Goal: Task Accomplishment & Management: Manage account settings

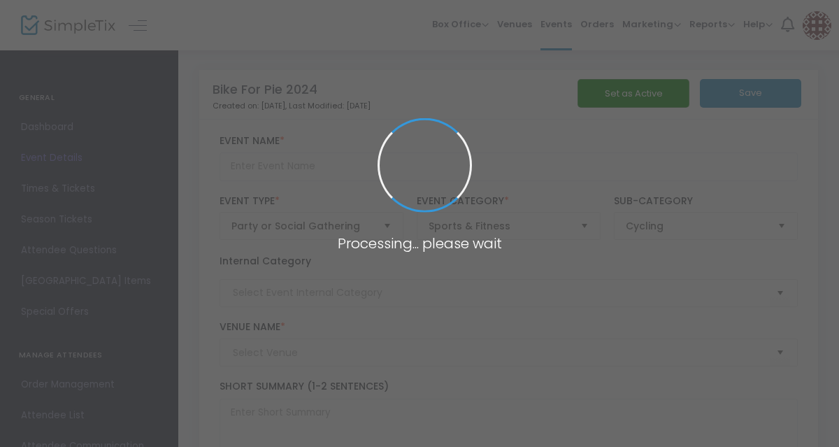
type input "Bike For Pie 2024"
type textarea "Come bike with us…oh, and eat pie!Join in the annual Squeaky Wheels island Bike…"
type input "Buy Tickets"
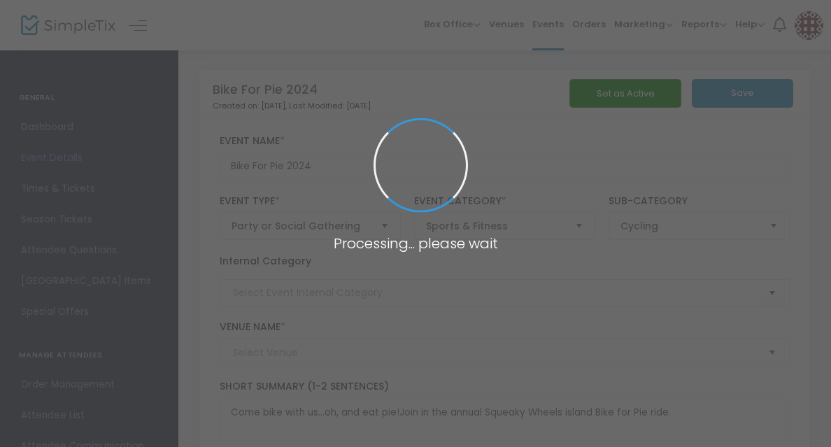
type input "[GEOGRAPHIC_DATA] ([PERSON_NAME][GEOGRAPHIC_DATA])"
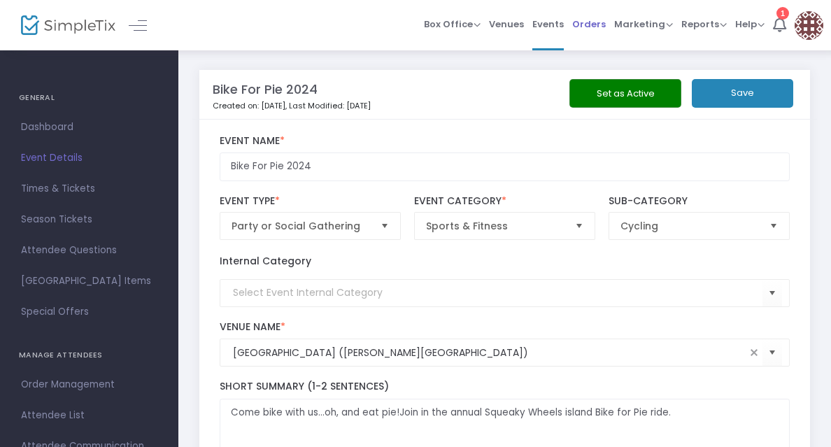
click at [596, 23] on span "Orders" at bounding box center [589, 24] width 34 height 36
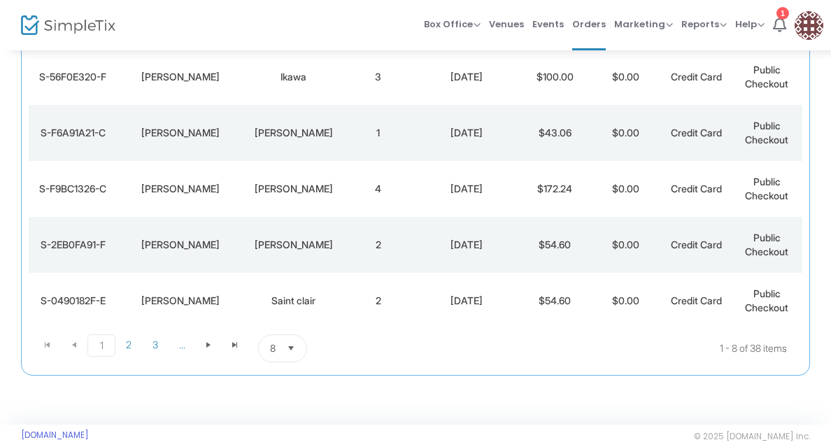
scroll to position [362, 0]
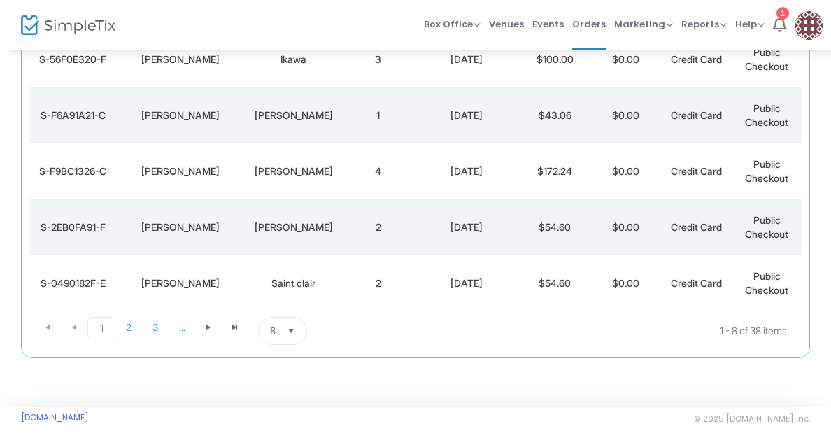
click at [296, 329] on span "Select" at bounding box center [291, 331] width 23 height 23
click at [296, 269] on li "50" at bounding box center [282, 273] width 48 height 28
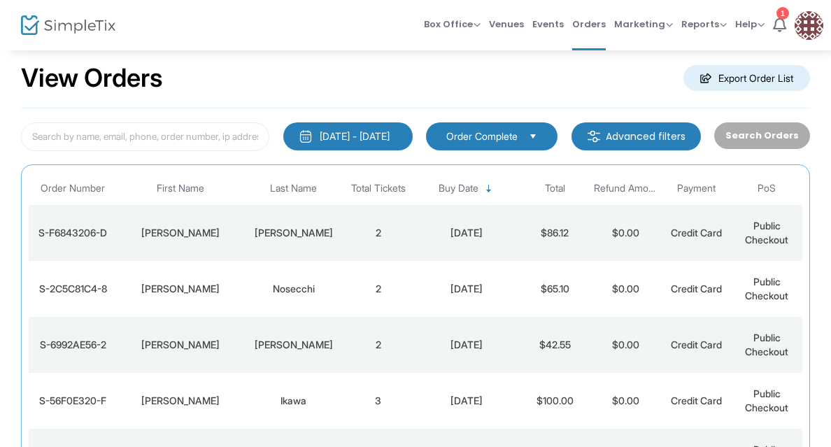
scroll to position [13, 0]
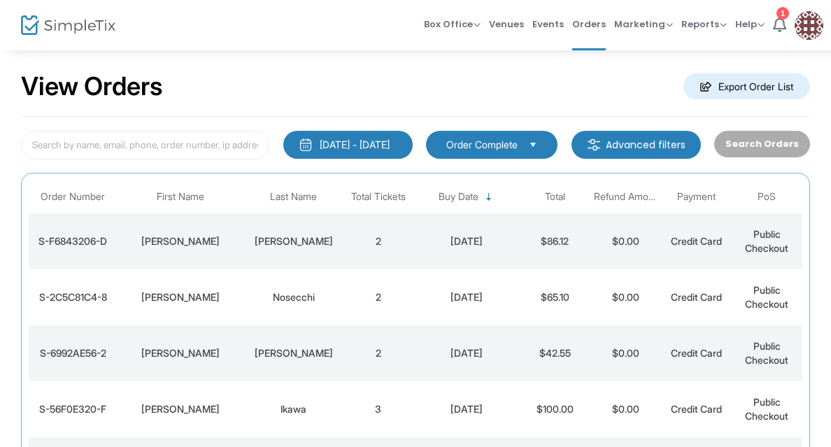
click at [295, 237] on div "[PERSON_NAME]" at bounding box center [293, 241] width 92 height 14
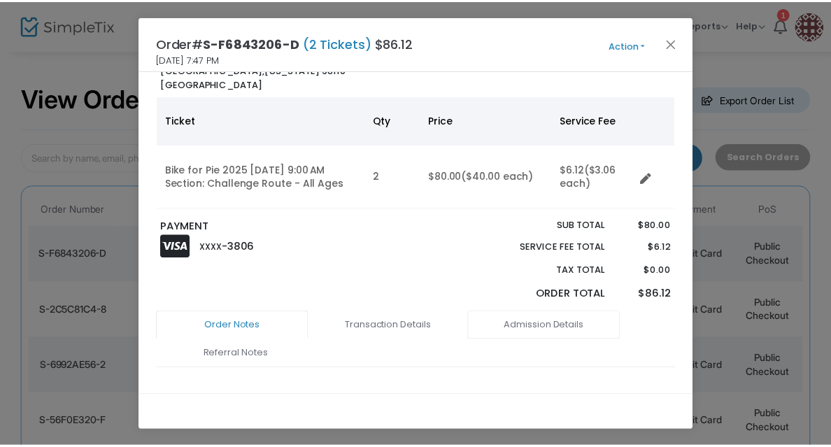
scroll to position [0, 0]
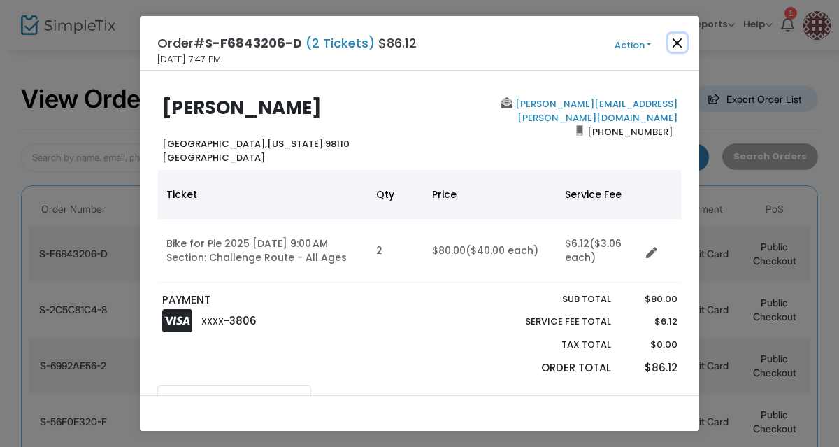
click at [685, 41] on button "Close" at bounding box center [677, 43] width 18 height 18
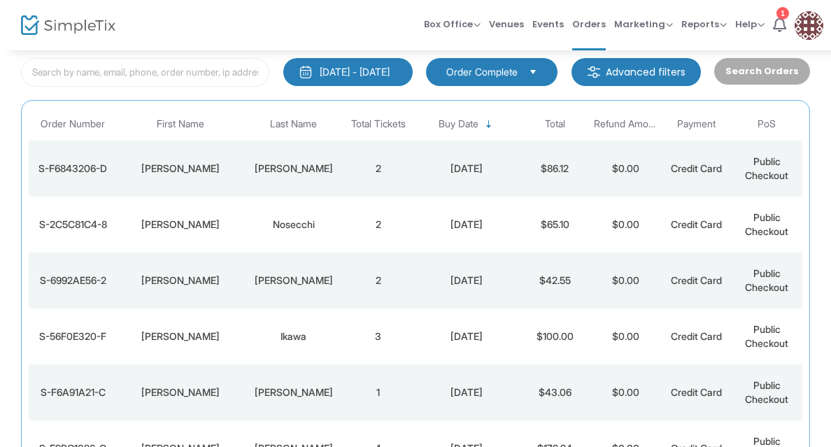
scroll to position [85, 0]
click at [322, 224] on div "Nosecchi" at bounding box center [293, 225] width 92 height 14
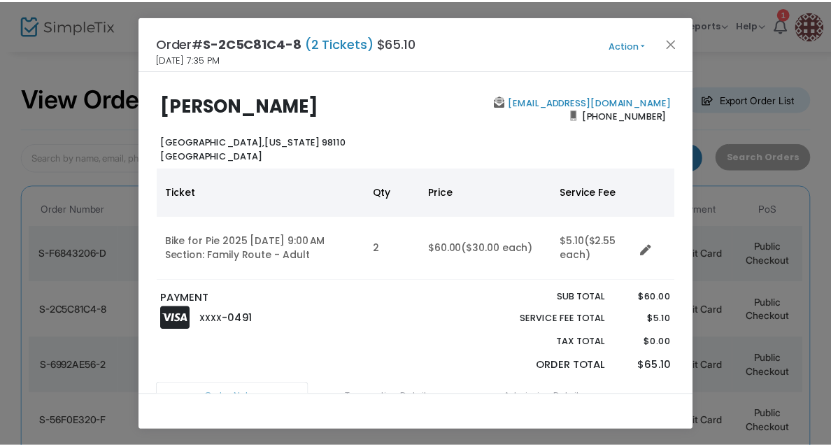
scroll to position [0, 0]
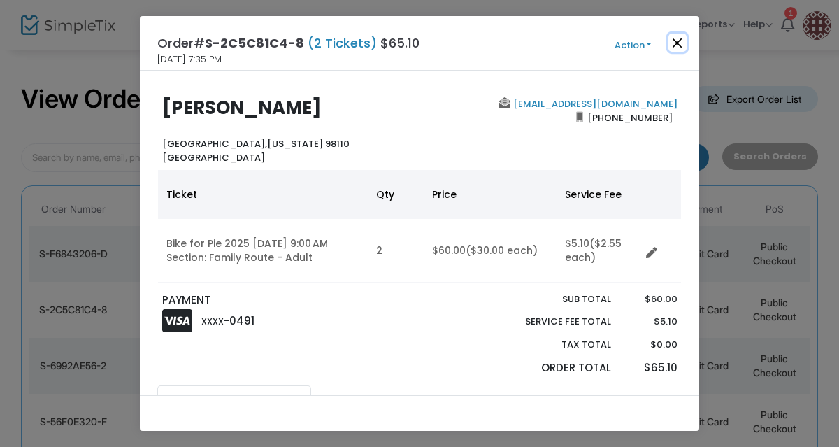
click at [677, 41] on button "Close" at bounding box center [677, 43] width 18 height 18
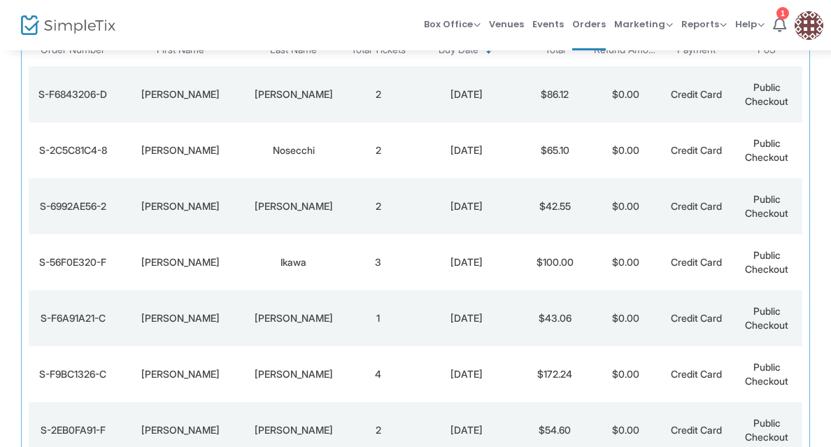
scroll to position [224, 0]
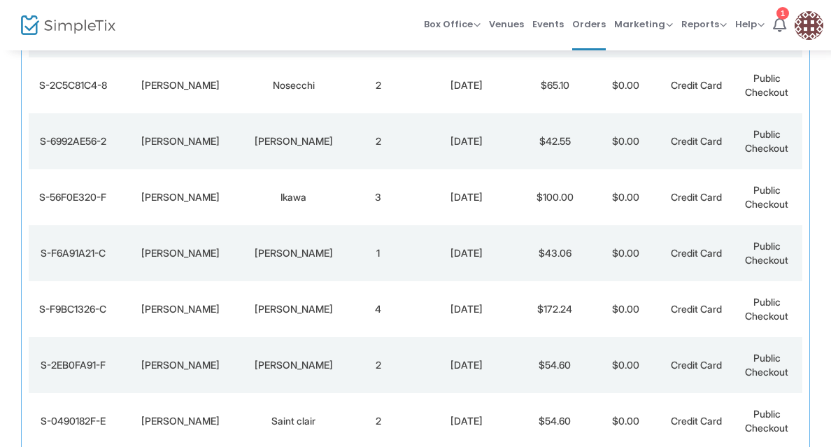
click at [321, 139] on div "[PERSON_NAME]" at bounding box center [293, 141] width 92 height 14
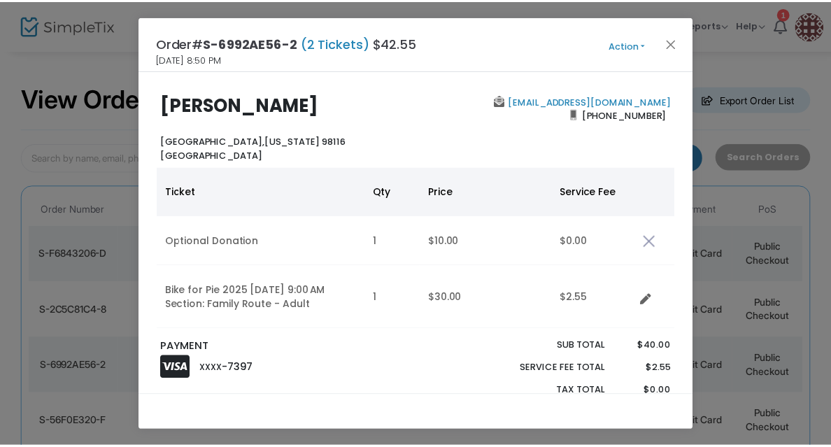
scroll to position [0, 0]
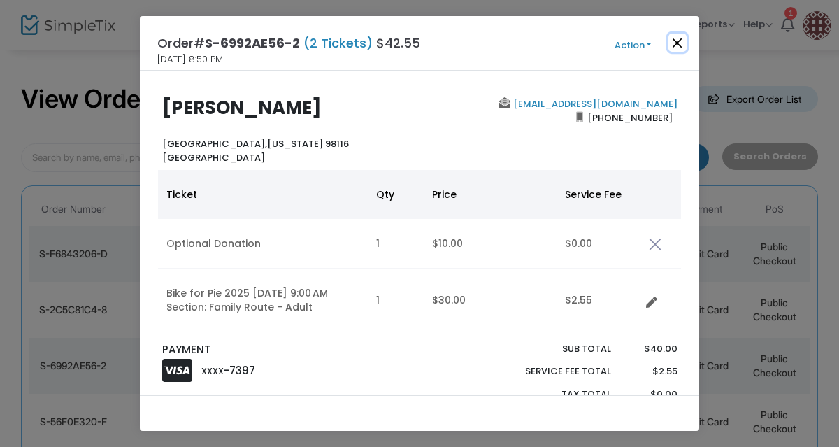
click at [675, 45] on button "Close" at bounding box center [677, 43] width 18 height 18
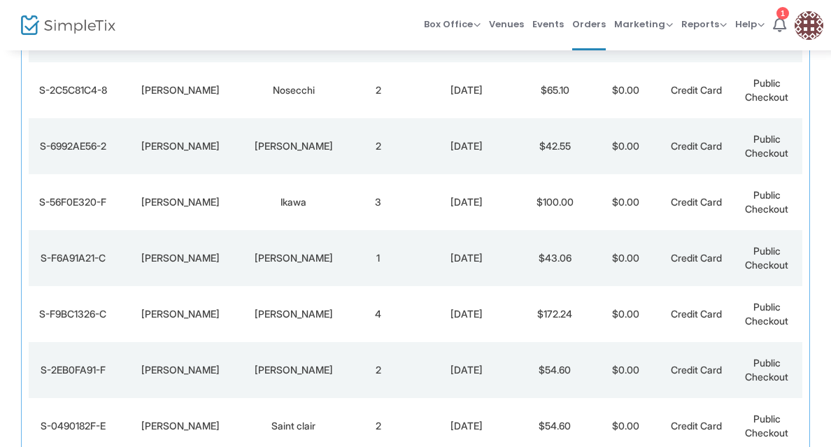
scroll to position [224, 0]
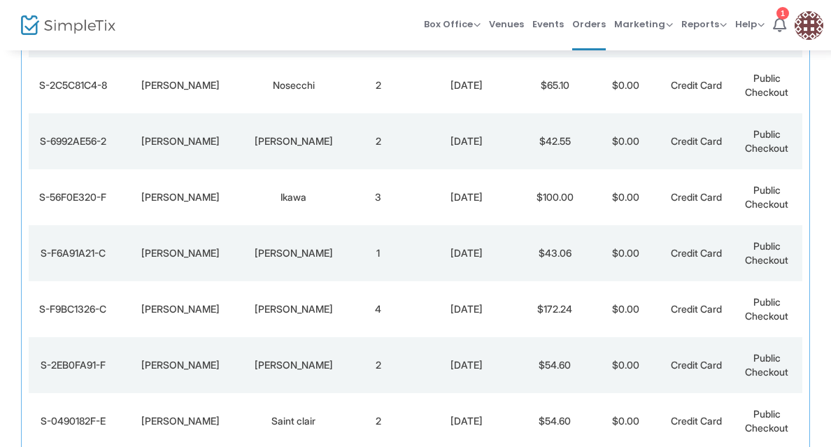
click at [305, 199] on div "Ikawa" at bounding box center [293, 197] width 92 height 14
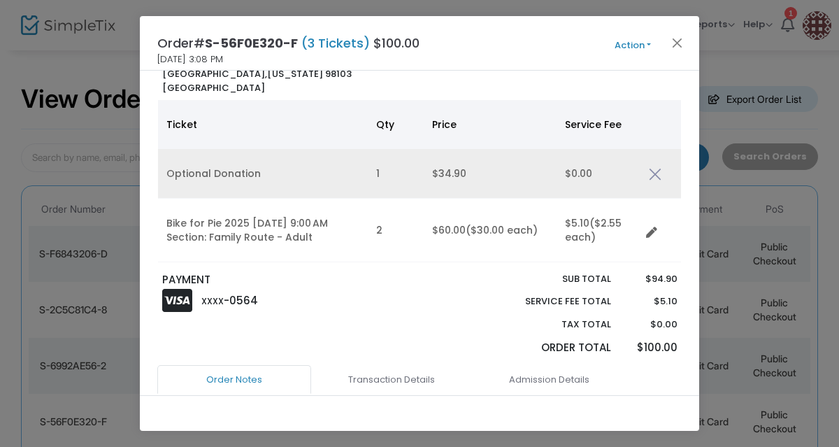
scroll to position [0, 0]
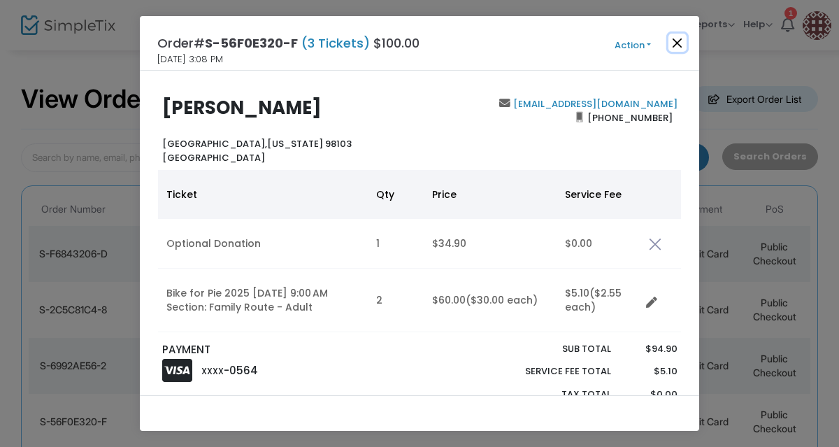
click at [681, 43] on button "Close" at bounding box center [677, 43] width 18 height 18
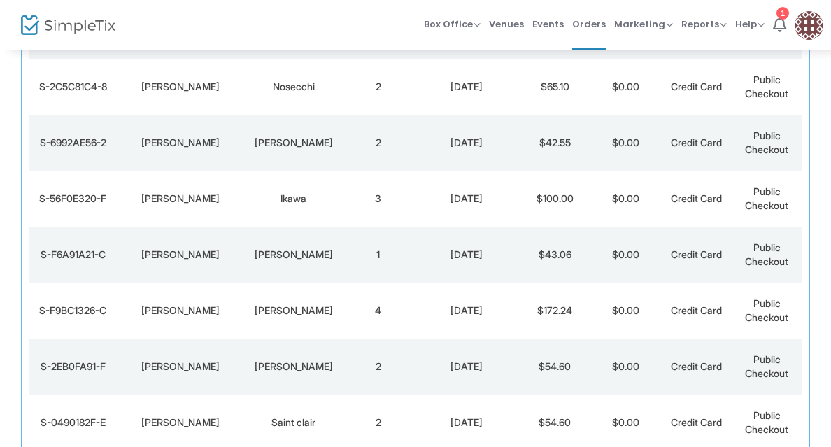
scroll to position [224, 0]
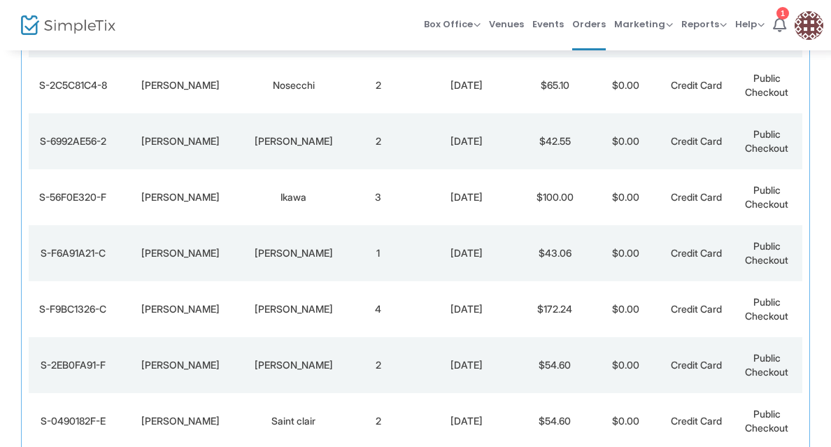
click at [302, 252] on div "[PERSON_NAME]" at bounding box center [293, 253] width 92 height 14
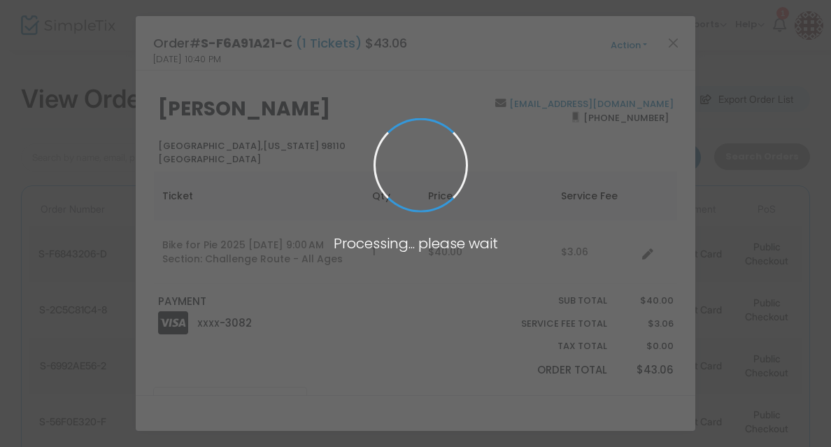
scroll to position [0, 0]
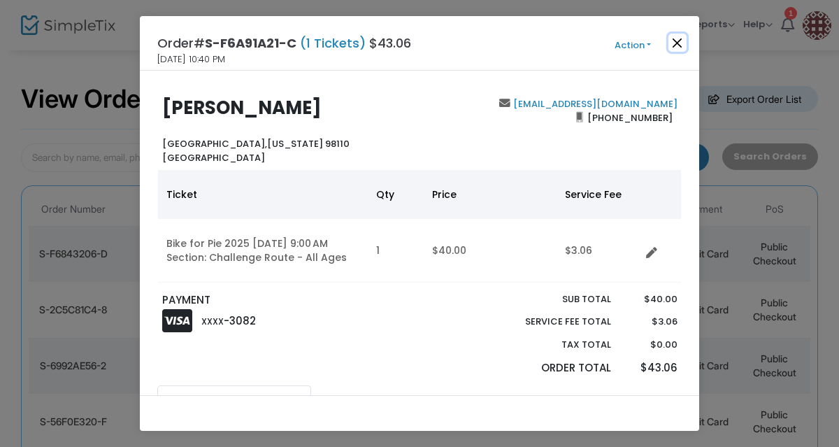
click at [680, 41] on button "Close" at bounding box center [677, 43] width 18 height 18
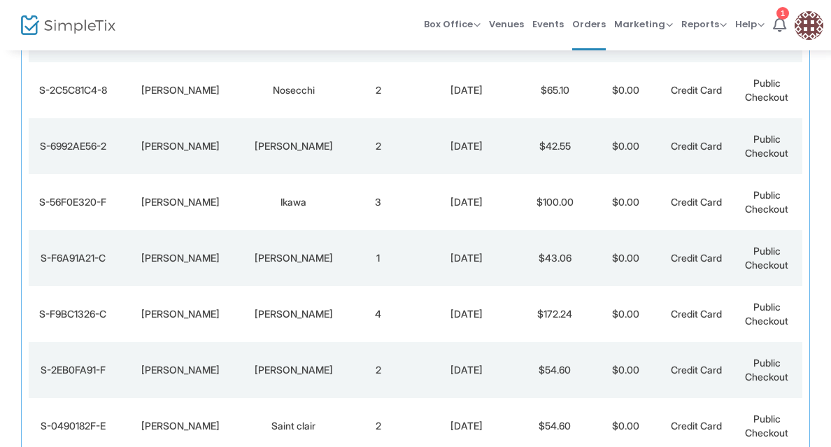
scroll to position [224, 0]
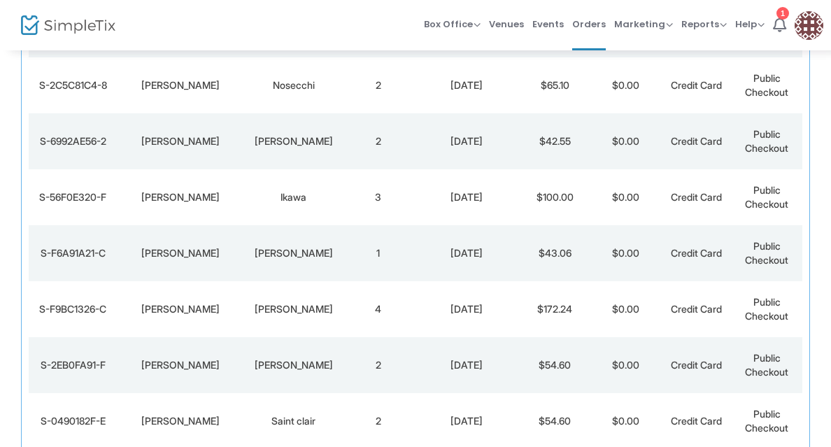
click at [303, 304] on div "[PERSON_NAME]" at bounding box center [293, 309] width 92 height 14
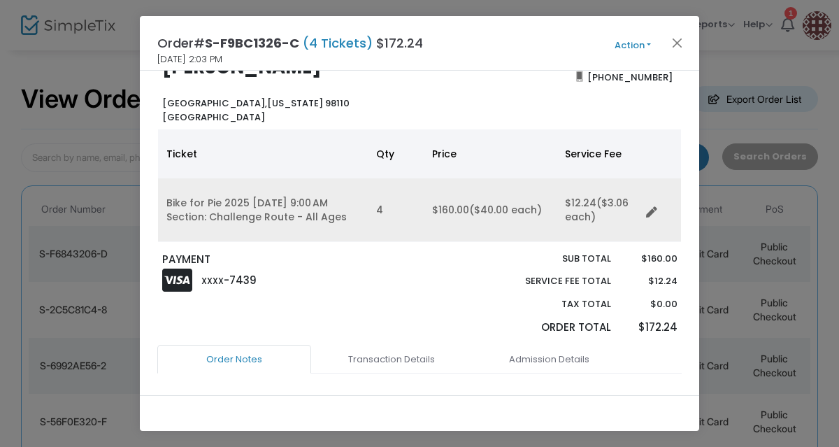
scroll to position [70, 0]
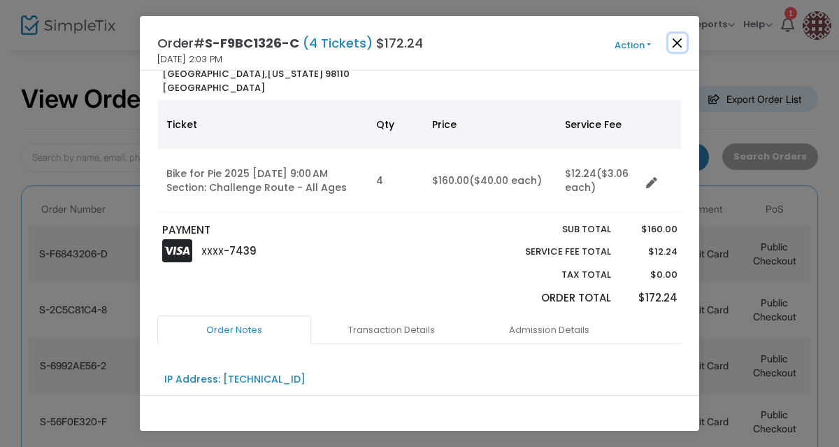
click at [675, 43] on button "Close" at bounding box center [677, 43] width 18 height 18
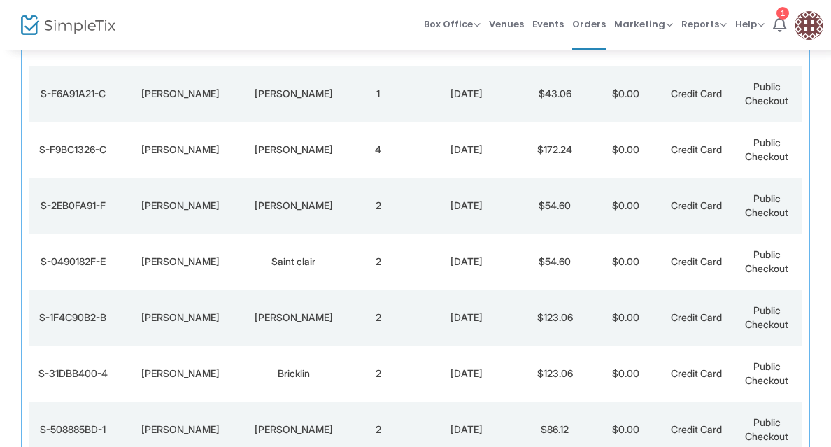
scroll to position [434, 0]
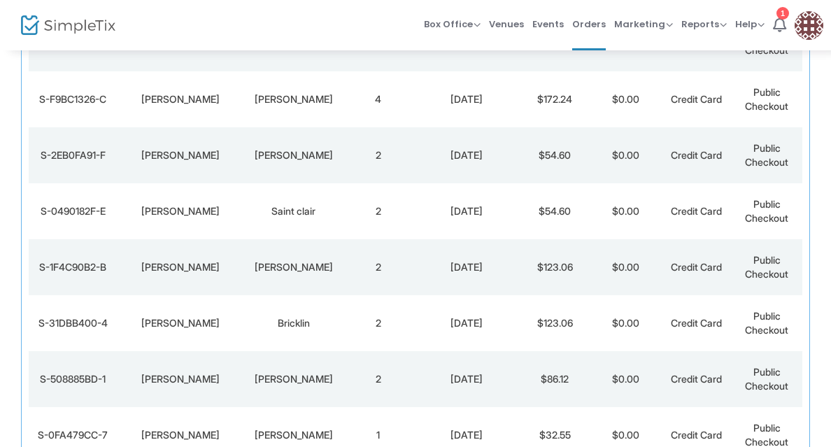
click at [289, 156] on div "[PERSON_NAME]" at bounding box center [293, 155] width 92 height 14
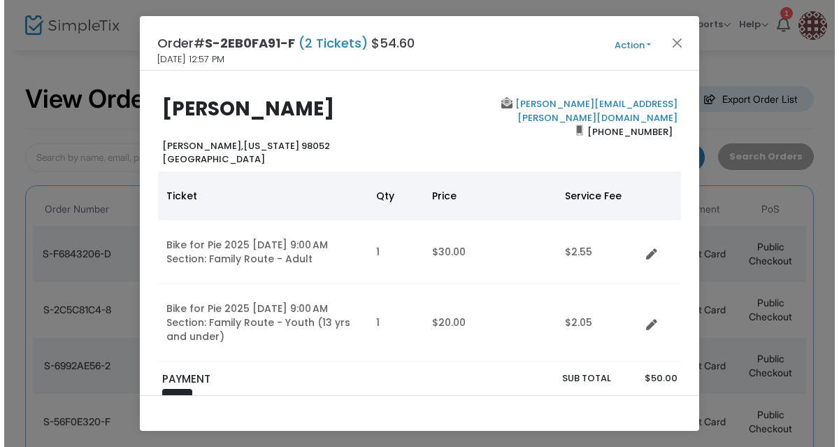
scroll to position [0, 0]
